Goal: Navigation & Orientation: Find specific page/section

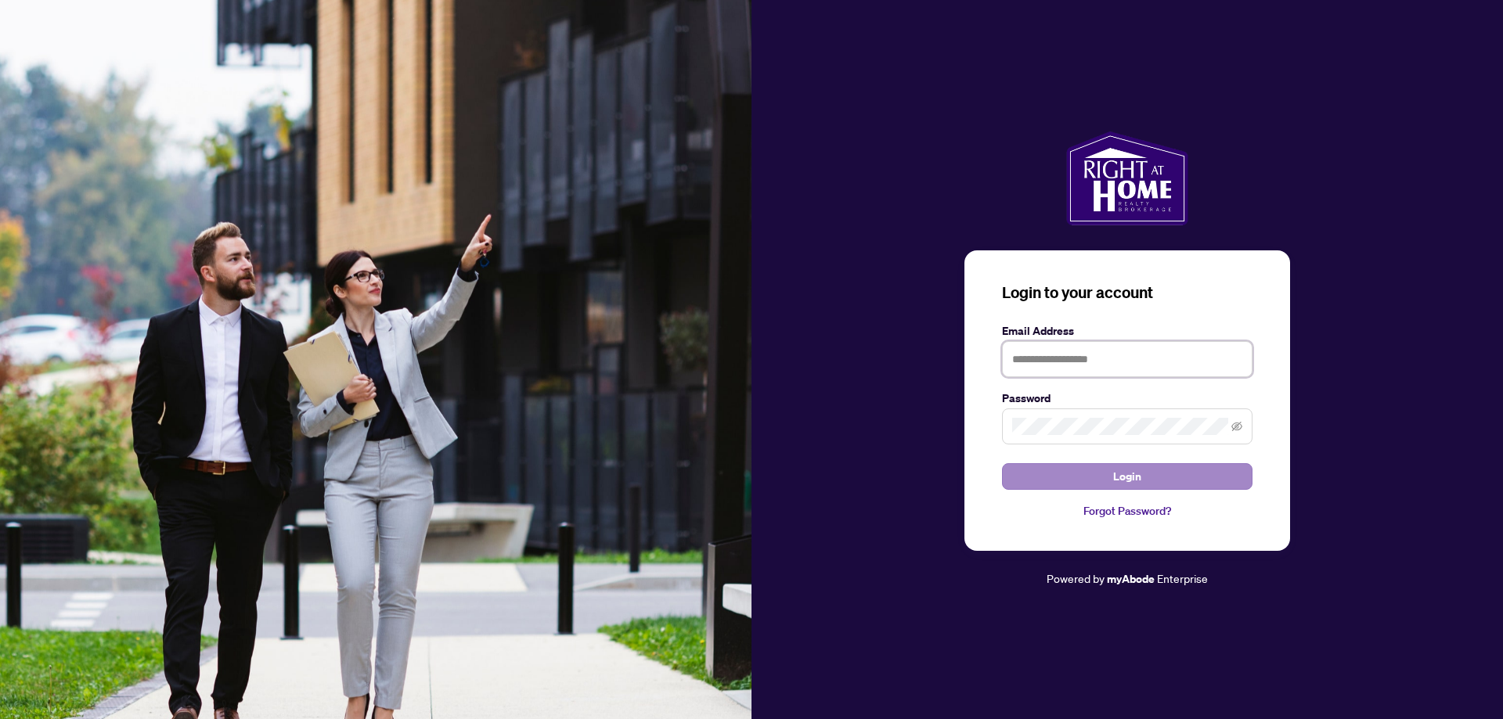
type input "**********"
click at [1192, 485] on button "Login" at bounding box center [1127, 476] width 250 height 27
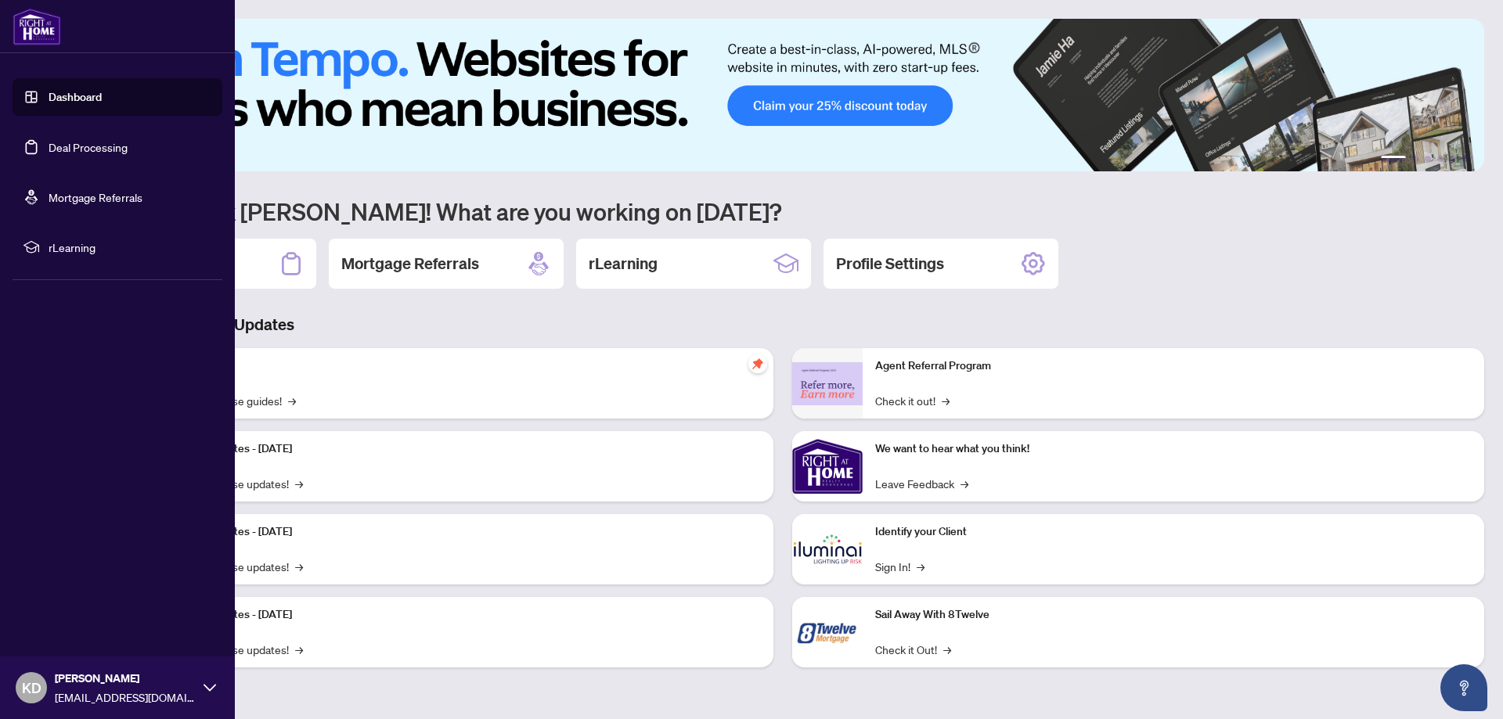
click at [99, 90] on link "Dashboard" at bounding box center [75, 97] width 53 height 14
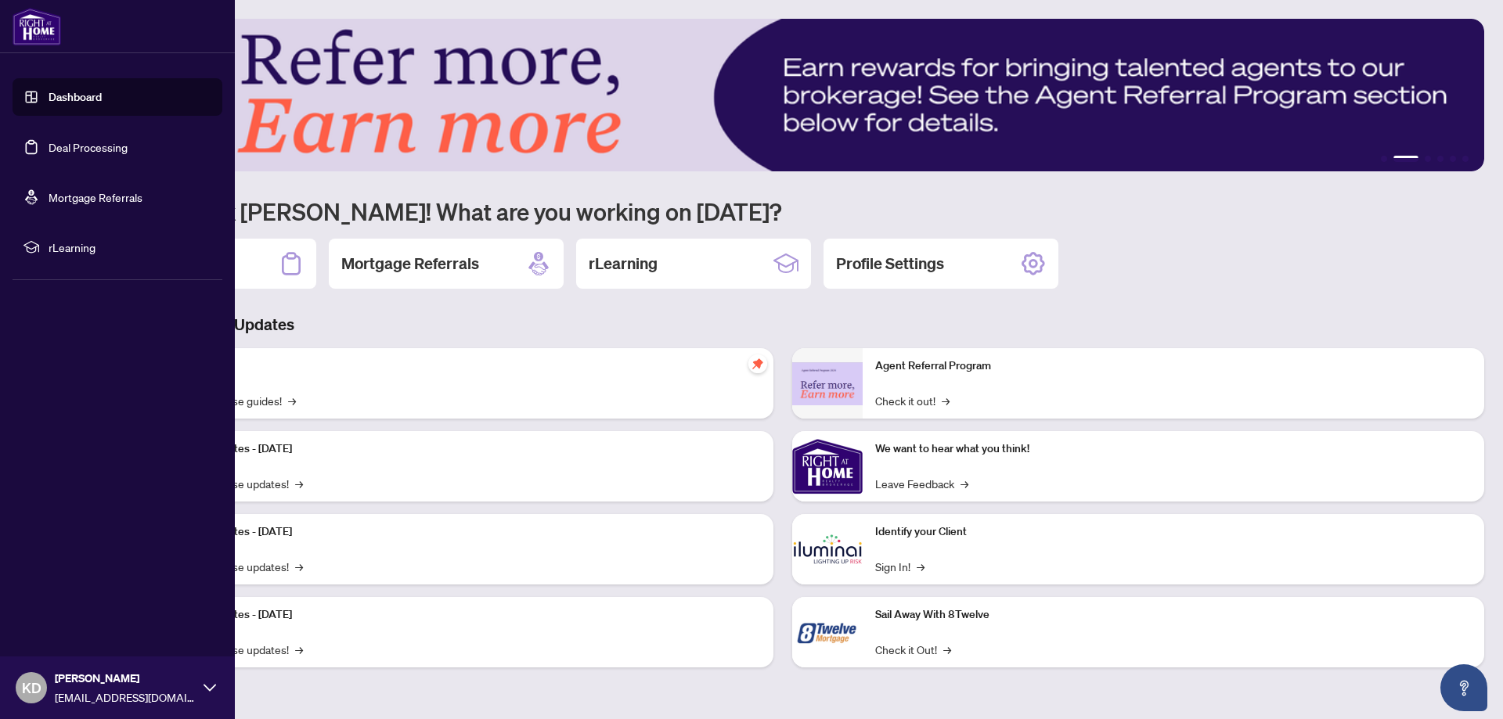
click at [85, 95] on link "Dashboard" at bounding box center [75, 97] width 53 height 14
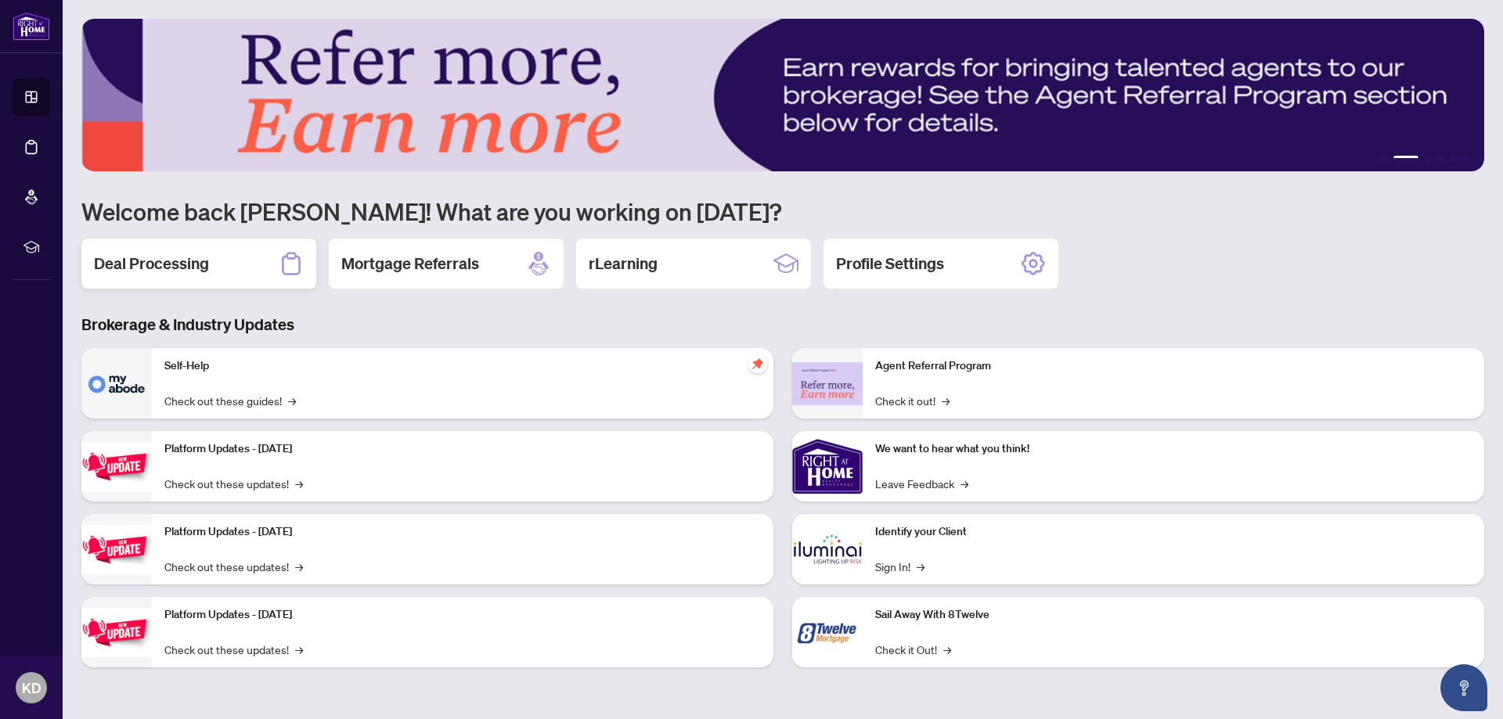
drag, startPoint x: 213, startPoint y: 268, endPoint x: 295, endPoint y: 322, distance: 98.3
click at [215, 269] on div "Deal Processing" at bounding box center [198, 264] width 235 height 50
